Goal: Find specific page/section: Find specific page/section

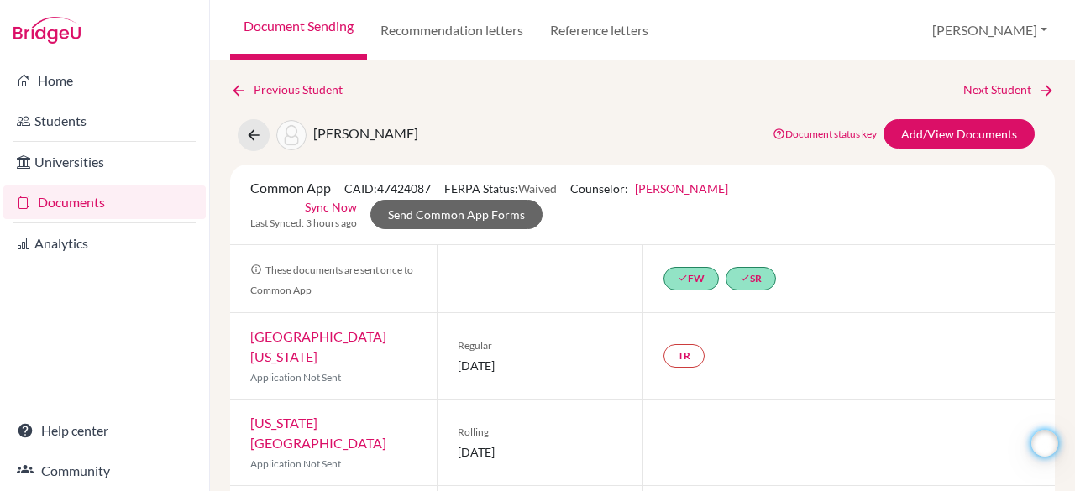
click at [102, 201] on link "Documents" at bounding box center [104, 203] width 202 height 34
